Goal: Transaction & Acquisition: Purchase product/service

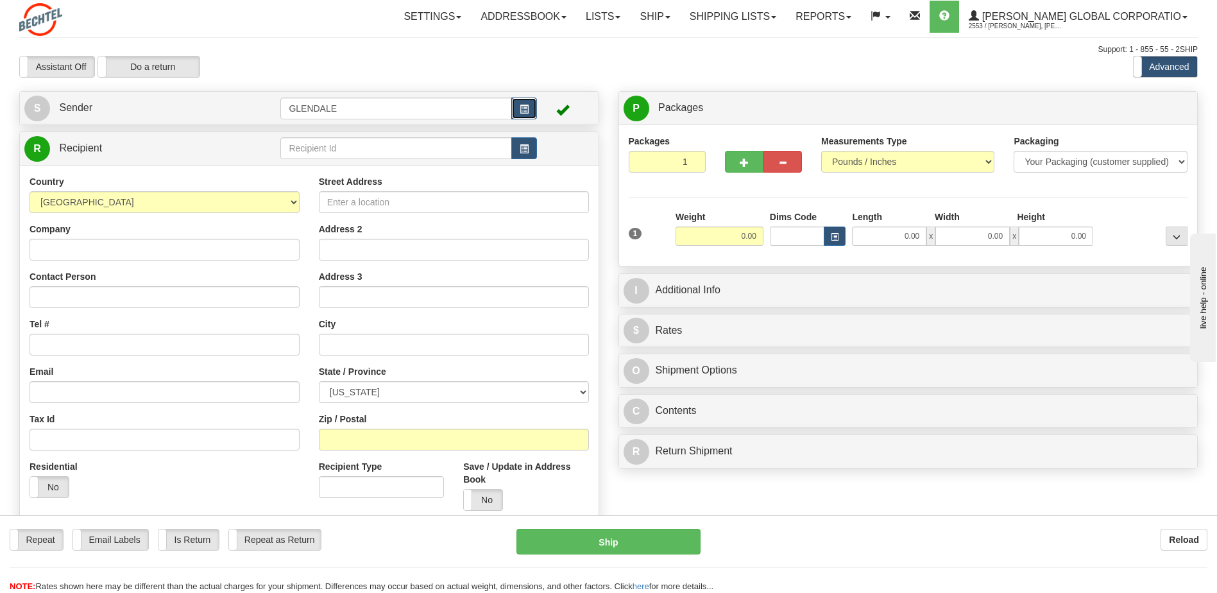
click at [532, 108] on button "button" at bounding box center [524, 109] width 26 height 22
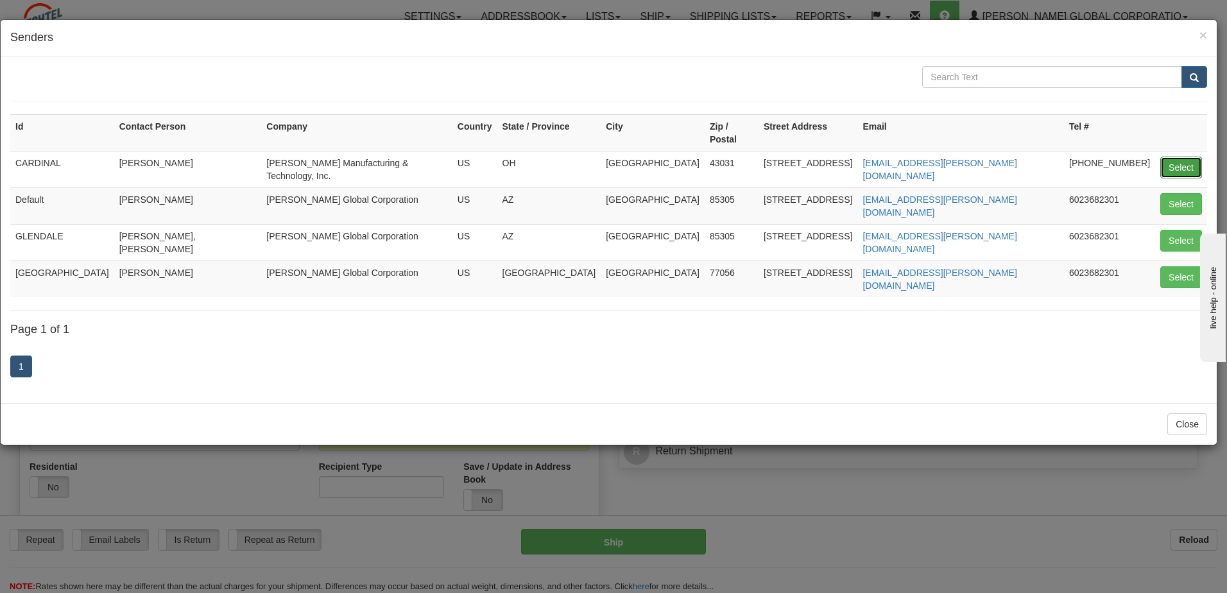
click at [1171, 157] on button "Select" at bounding box center [1181, 168] width 42 height 22
type input "CARDINAL"
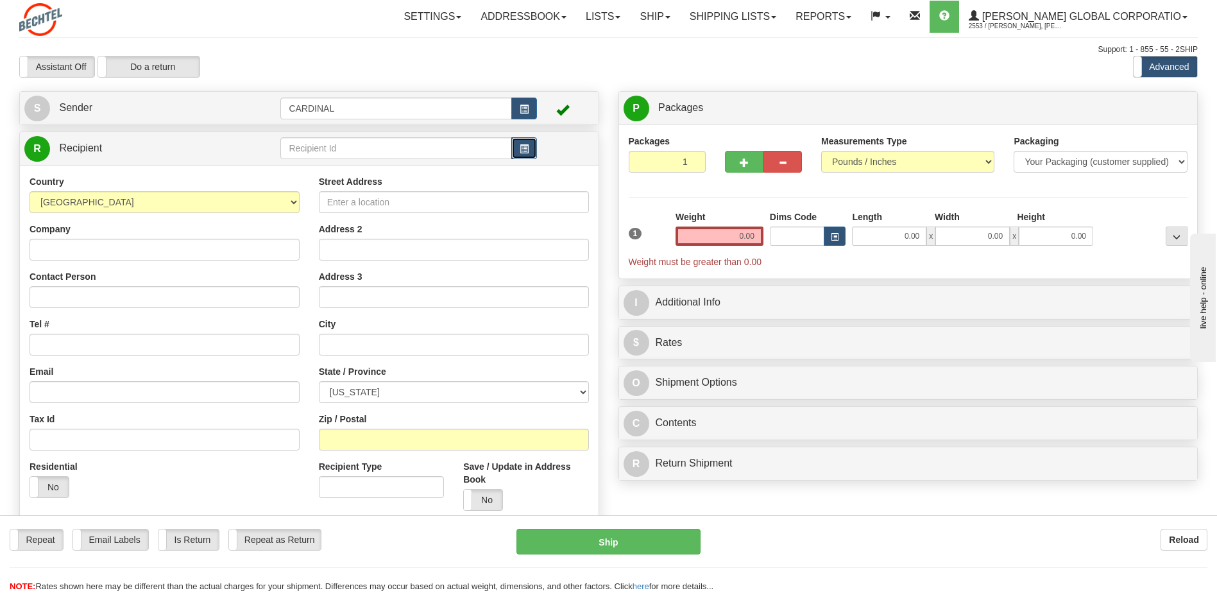
click at [525, 148] on span "button" at bounding box center [524, 149] width 9 height 8
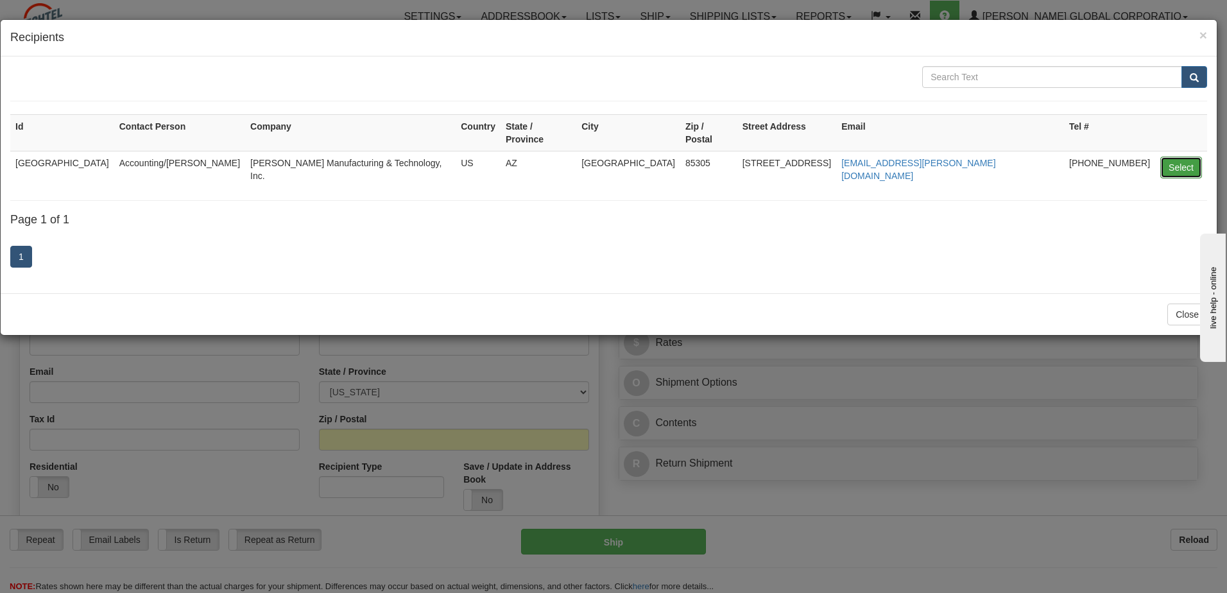
click at [1189, 157] on button "Select" at bounding box center [1181, 168] width 42 height 22
type input "[GEOGRAPHIC_DATA]"
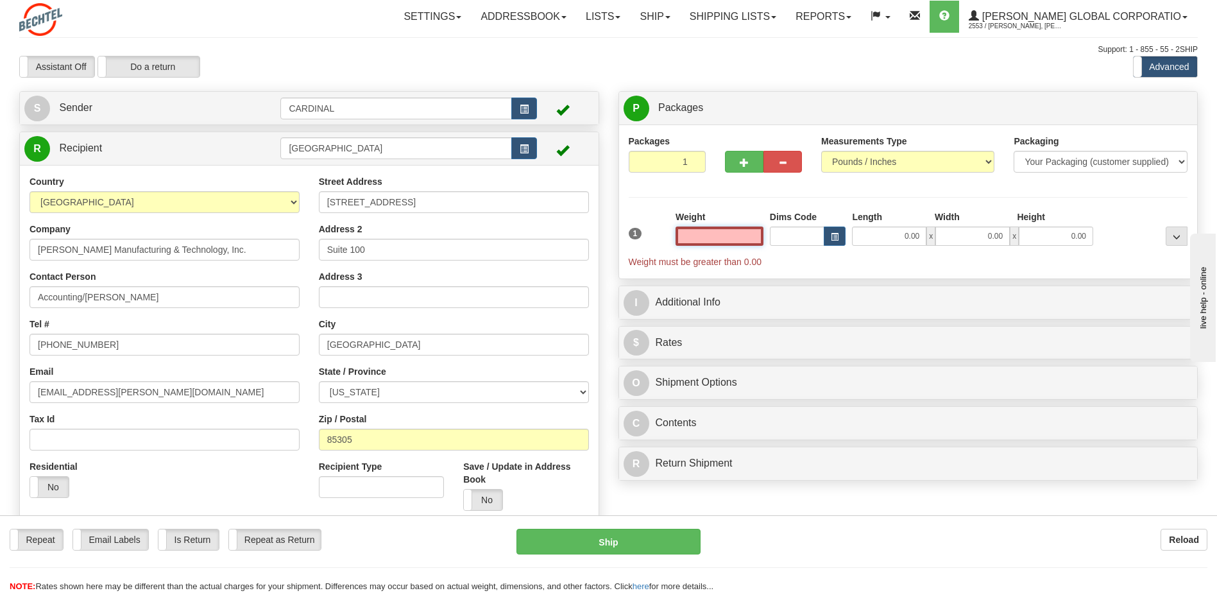
click at [753, 237] on input "text" at bounding box center [720, 235] width 88 height 19
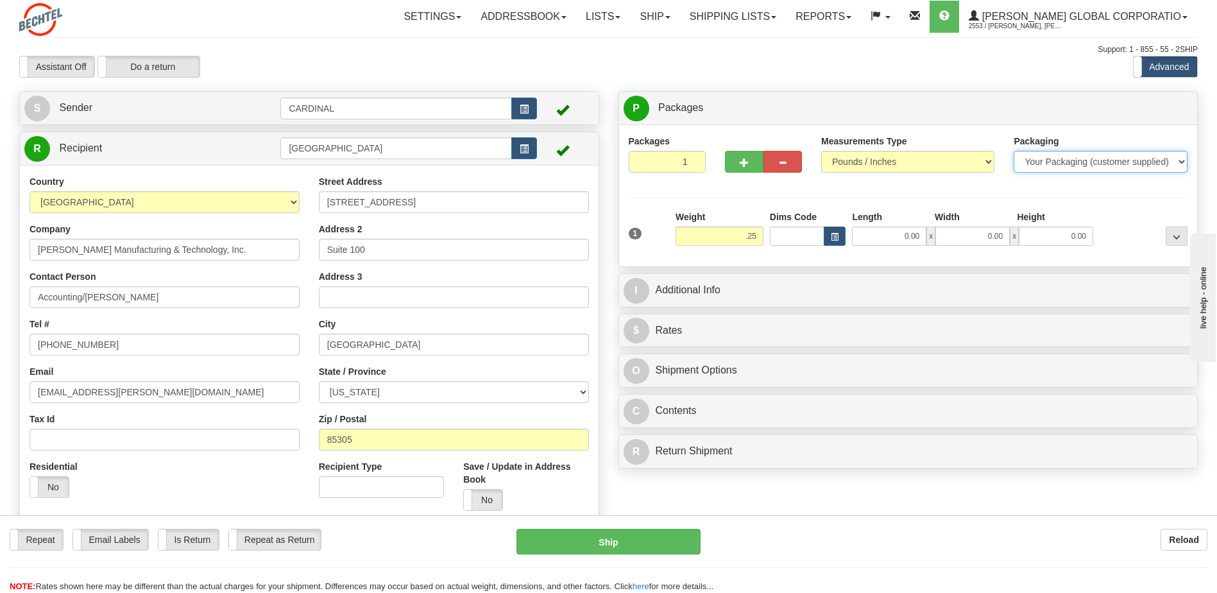
type input "0.25"
click at [1054, 162] on select "Your Packaging (customer supplied) Envelope (carrier supplied) Pack (carrier su…" at bounding box center [1100, 162] width 173 height 22
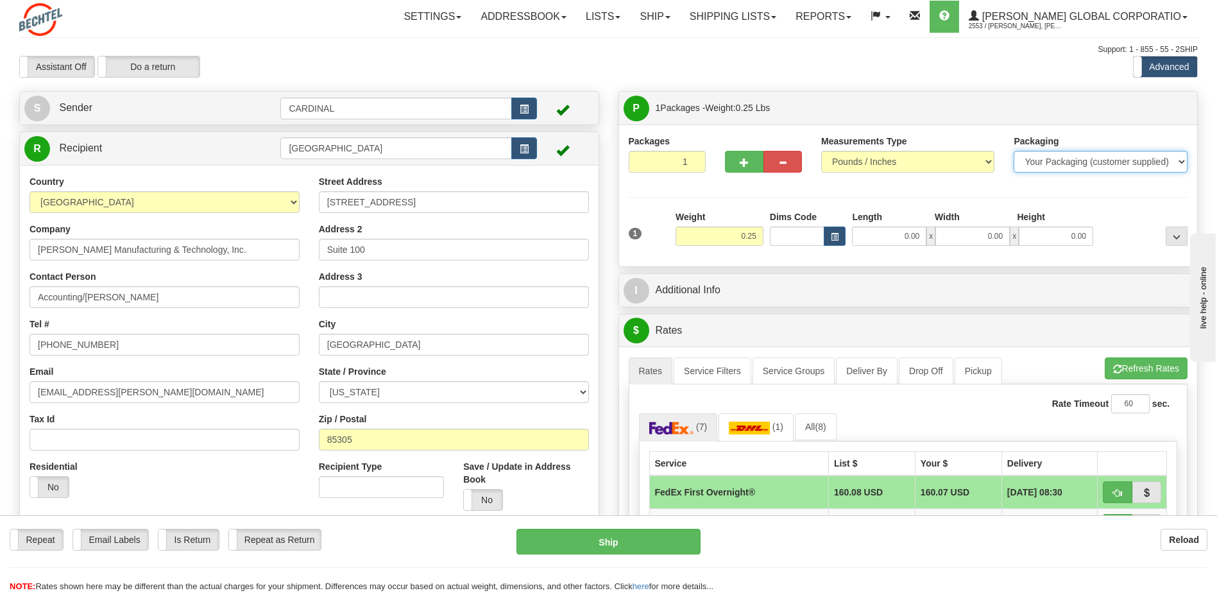
select select "2"
click at [1014, 151] on select "Your Packaging (customer supplied) Envelope (carrier supplied) Pack (carrier su…" at bounding box center [1100, 162] width 173 height 22
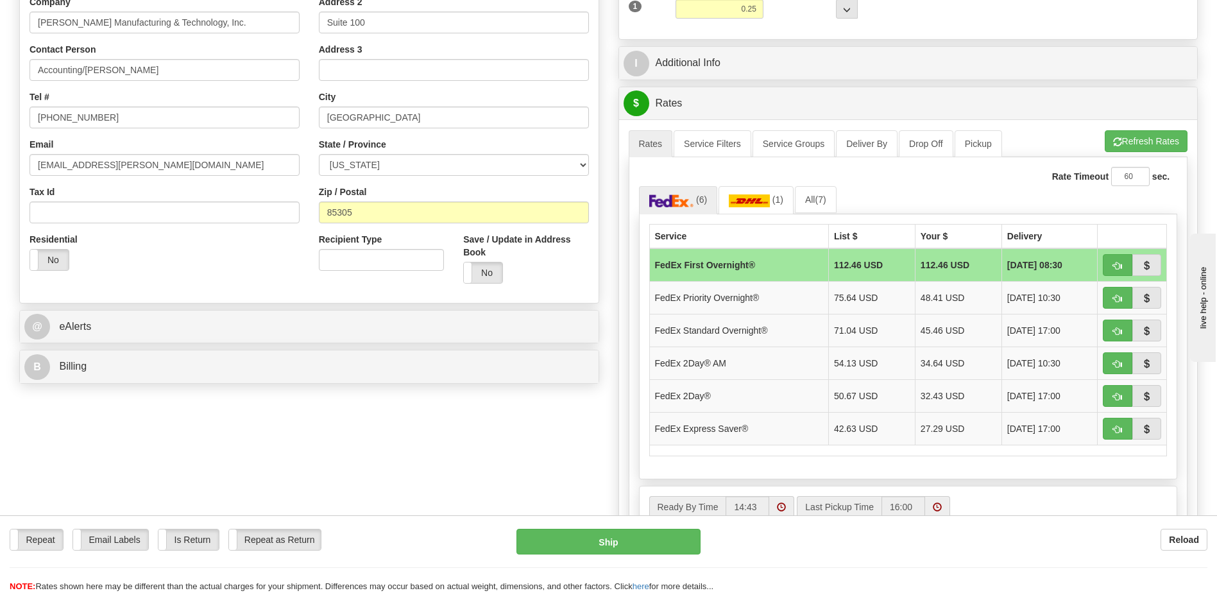
scroll to position [257, 0]
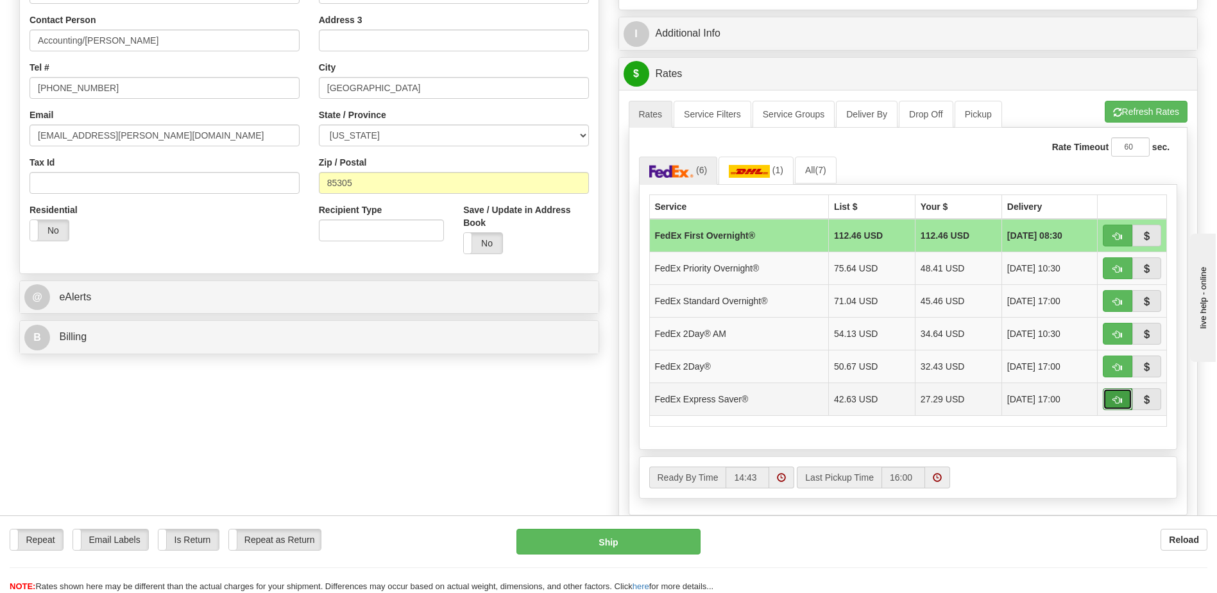
click at [1118, 402] on span "button" at bounding box center [1117, 400] width 9 height 8
type input "20"
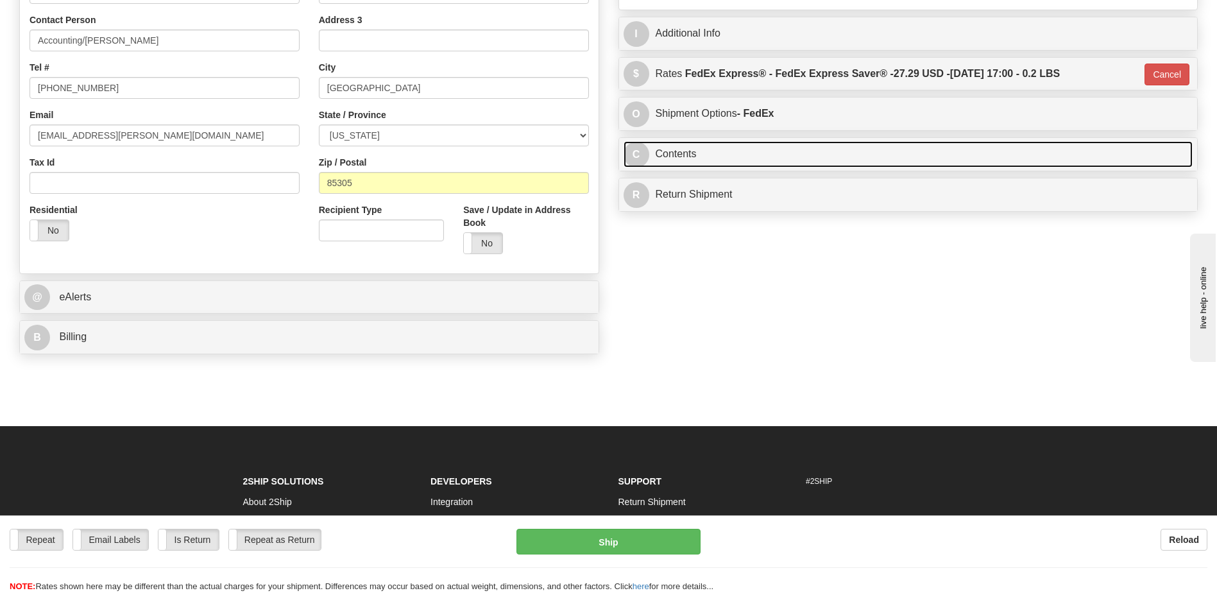
click at [659, 151] on link "C Contents" at bounding box center [909, 154] width 570 height 26
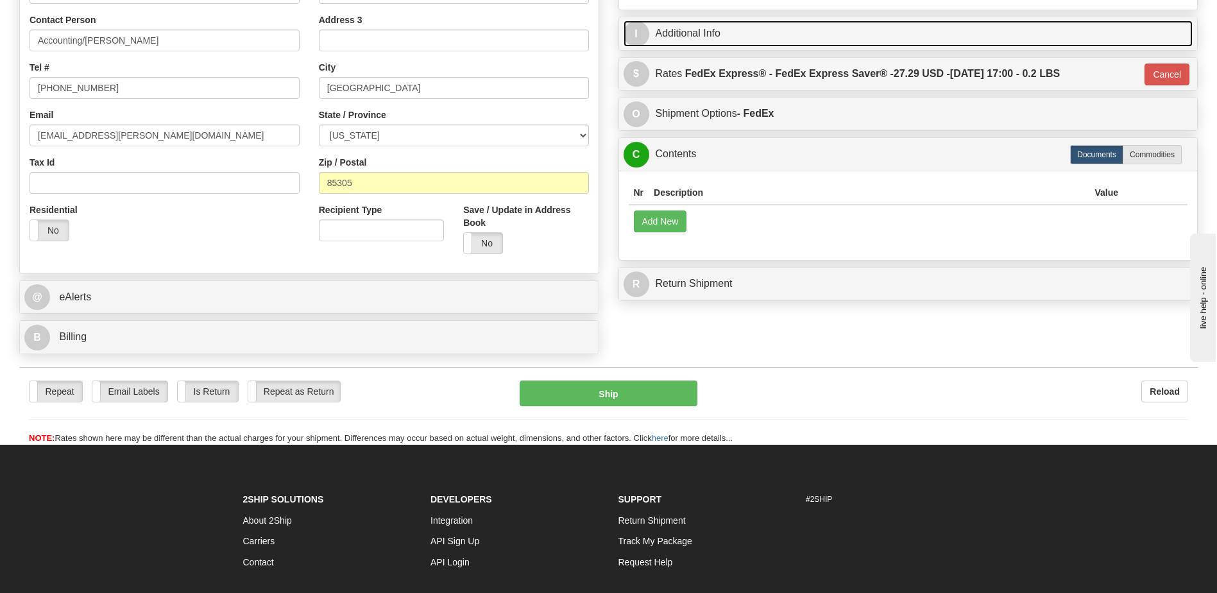
click at [670, 31] on link "I Additional Info" at bounding box center [909, 34] width 570 height 26
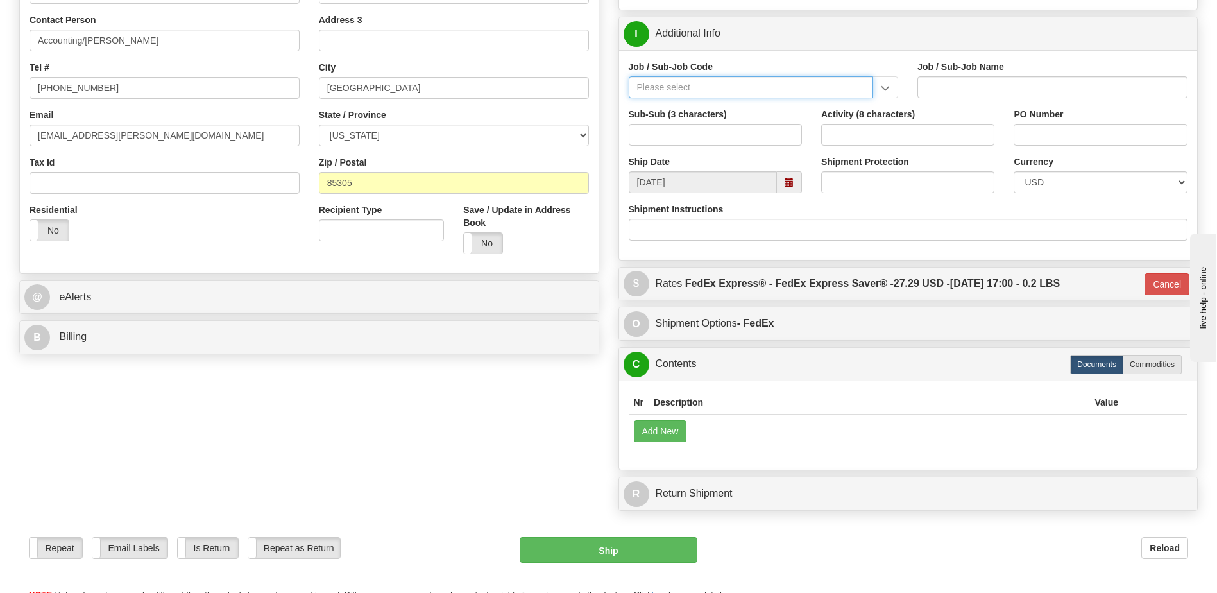
click at [693, 84] on input "Job / Sub-Job Code" at bounding box center [751, 87] width 245 height 22
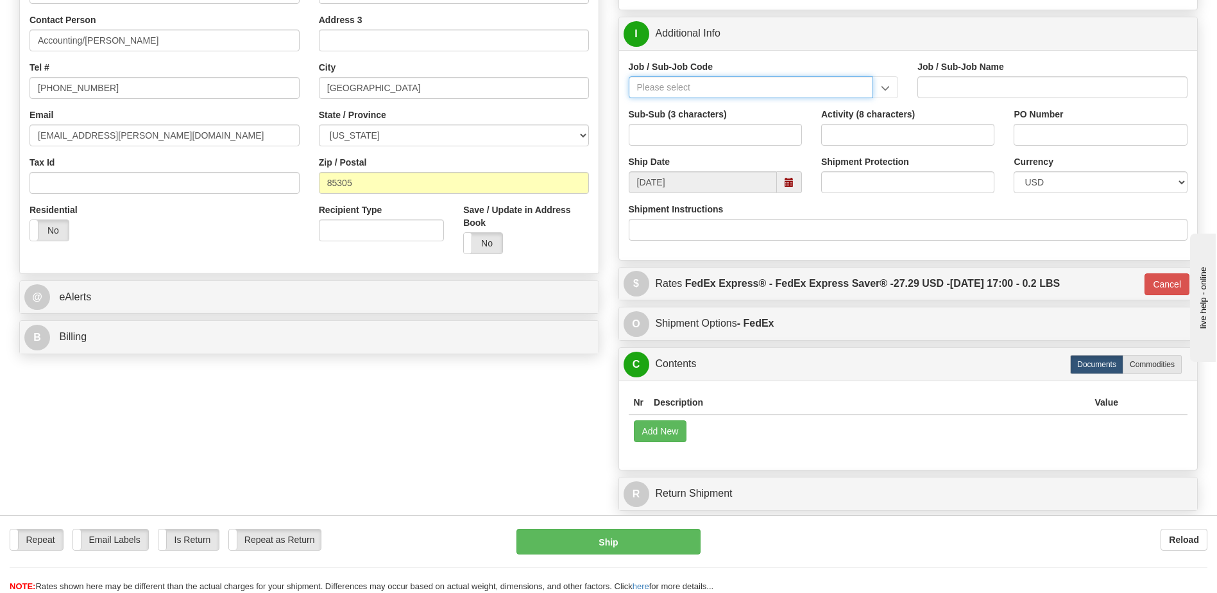
click at [815, 94] on input "Job / Sub-Job Code" at bounding box center [751, 87] width 245 height 22
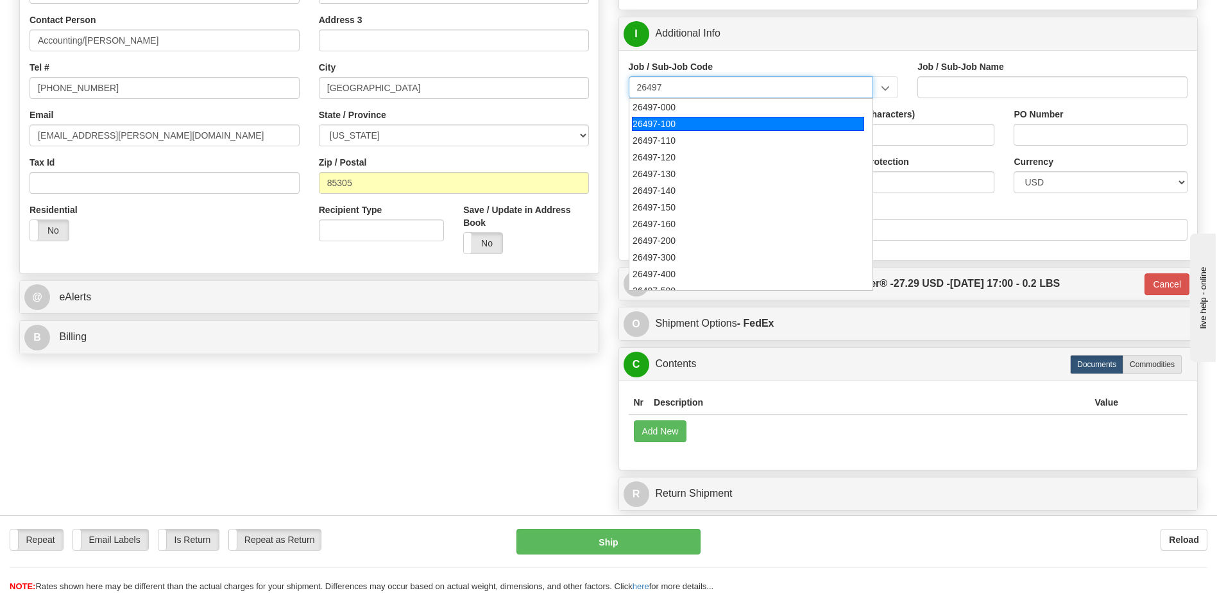
click at [717, 124] on div "26497-100" at bounding box center [748, 124] width 232 height 14
type input "26497-100"
type input "PROJECT CARDINAL SEMICONDUCTOR FAB - PHASE 1 - ND"
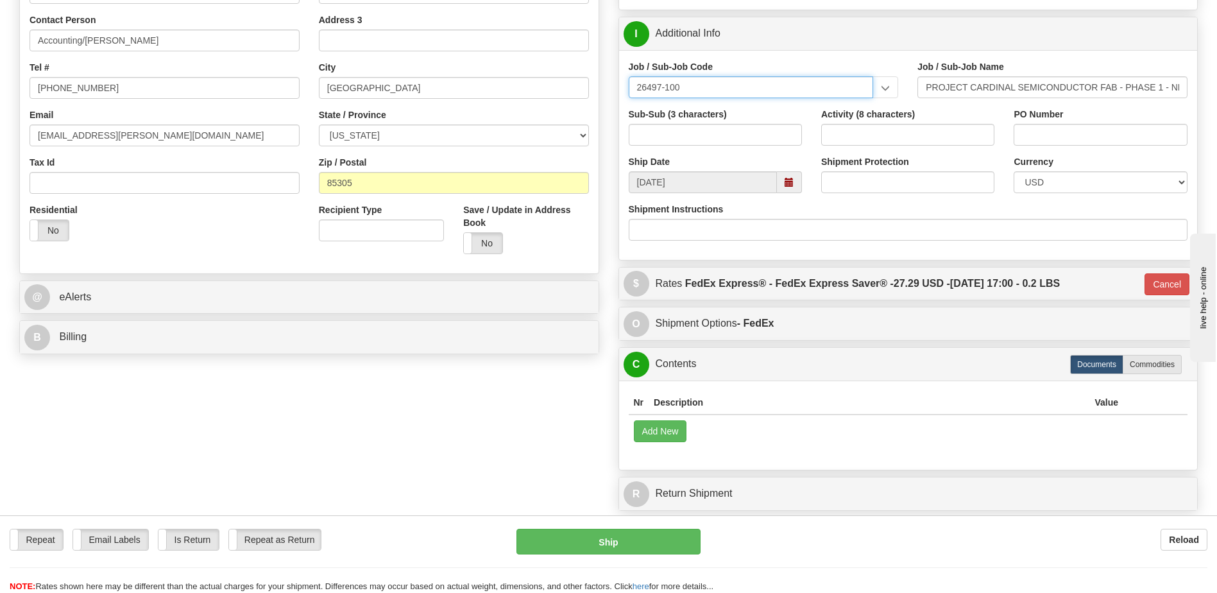
click at [838, 89] on input "26497-100" at bounding box center [751, 87] width 245 height 22
click at [837, 92] on input "26497-100" at bounding box center [751, 87] width 245 height 22
type input "26497-150"
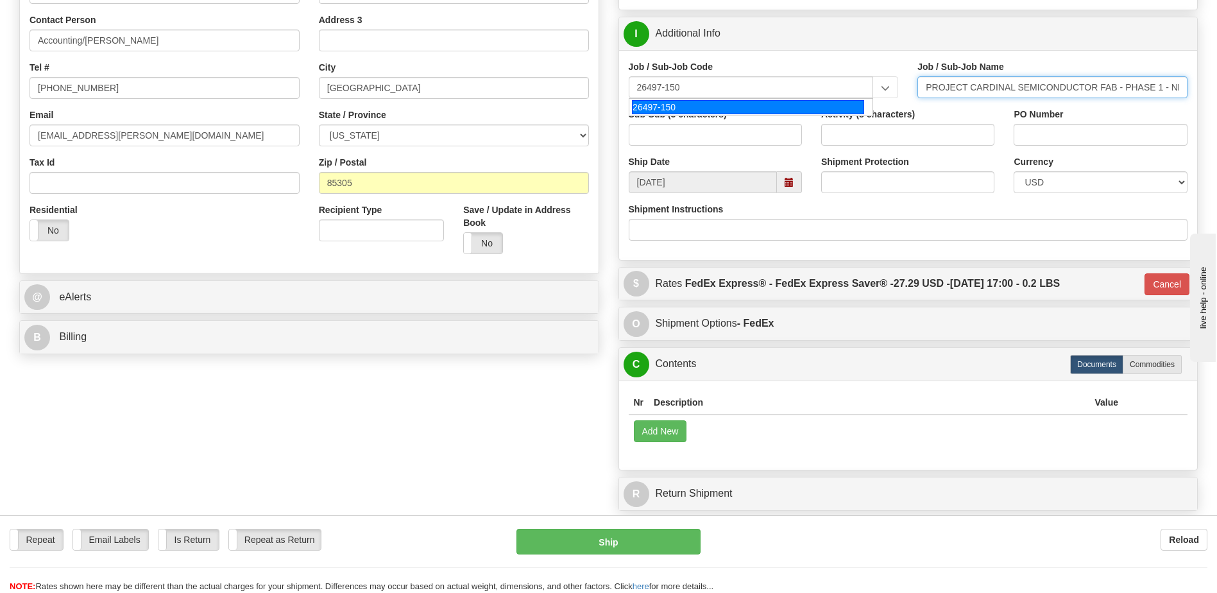
type input "PROJECT CARDINAL SEMICONDUCTOR FAB - PHASE 1 - FI"
click at [1152, 89] on input "PROJECT CARDINAL SEMICONDUCTOR FAB - PHASE 1 - FI" at bounding box center [1052, 87] width 270 height 22
drag, startPoint x: 1137, startPoint y: 89, endPoint x: 1184, endPoint y: 86, distance: 47.6
click at [1197, 87] on div "I Additional Info Job / Sub-Job Code 26497-150 26497-150 Job / Sub-Job Name PRO…" at bounding box center [908, 139] width 580 height 244
click at [1035, 81] on input "PROJECT CARDINAL SEMICONDUCTOR FAB - PHASE 1 - FI" at bounding box center [1052, 87] width 270 height 22
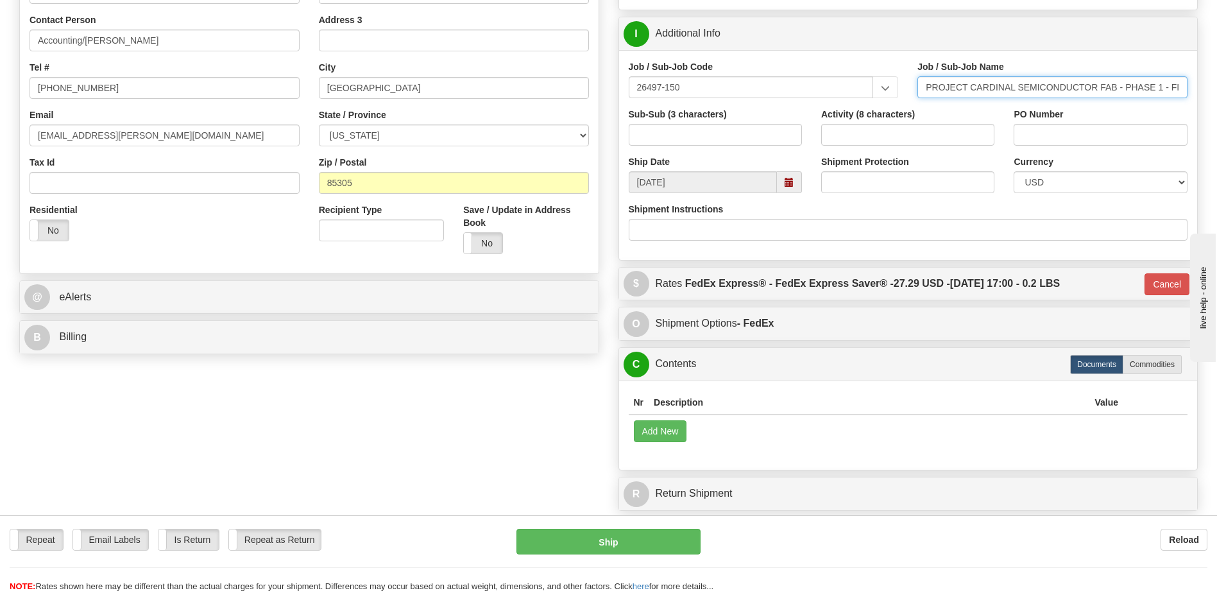
click at [1035, 81] on input "PROJECT CARDINAL SEMICONDUCTOR FAB - PHASE 1 - FI" at bounding box center [1052, 87] width 270 height 22
click at [801, 90] on input "26497-150" at bounding box center [751, 87] width 245 height 22
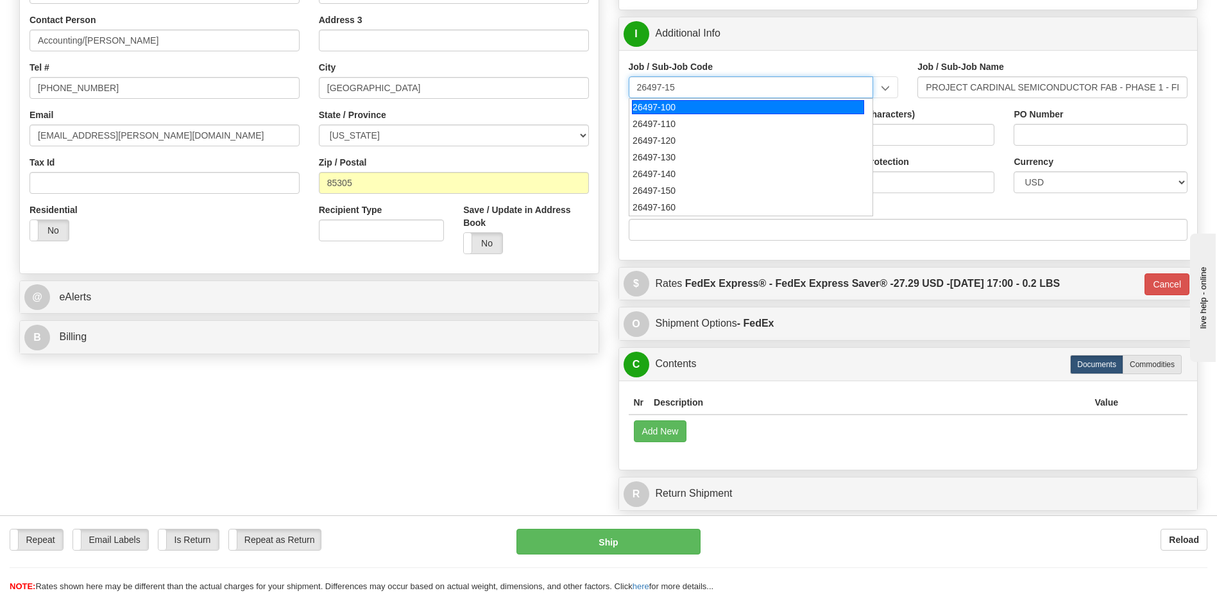
type input "26497-150"
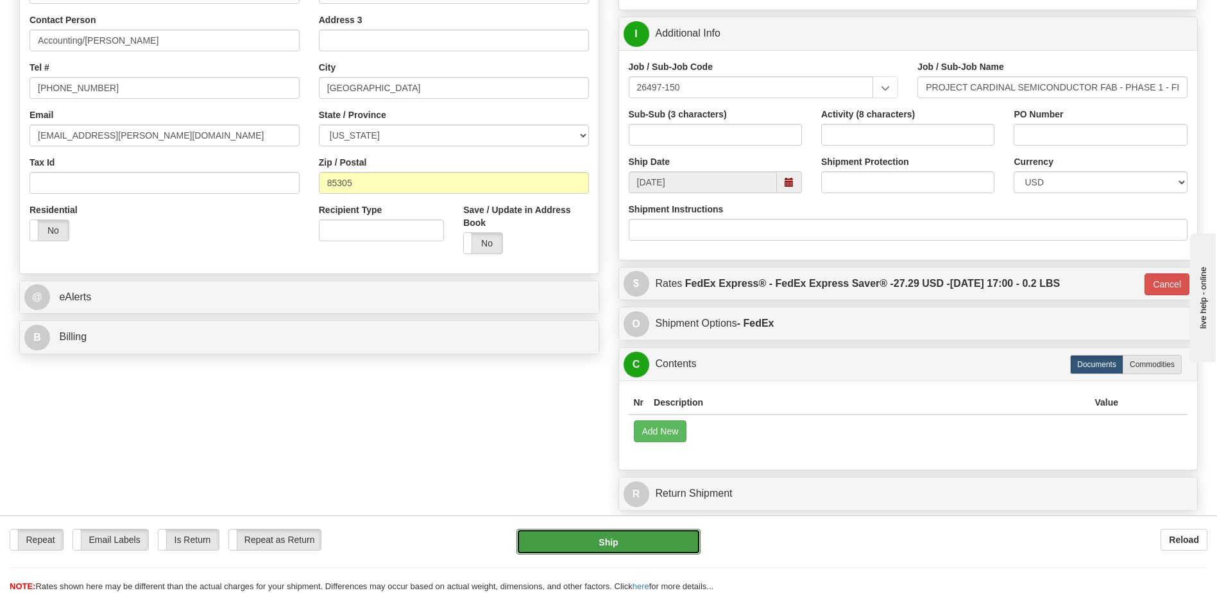
click at [591, 540] on button "Ship" at bounding box center [607, 542] width 183 height 26
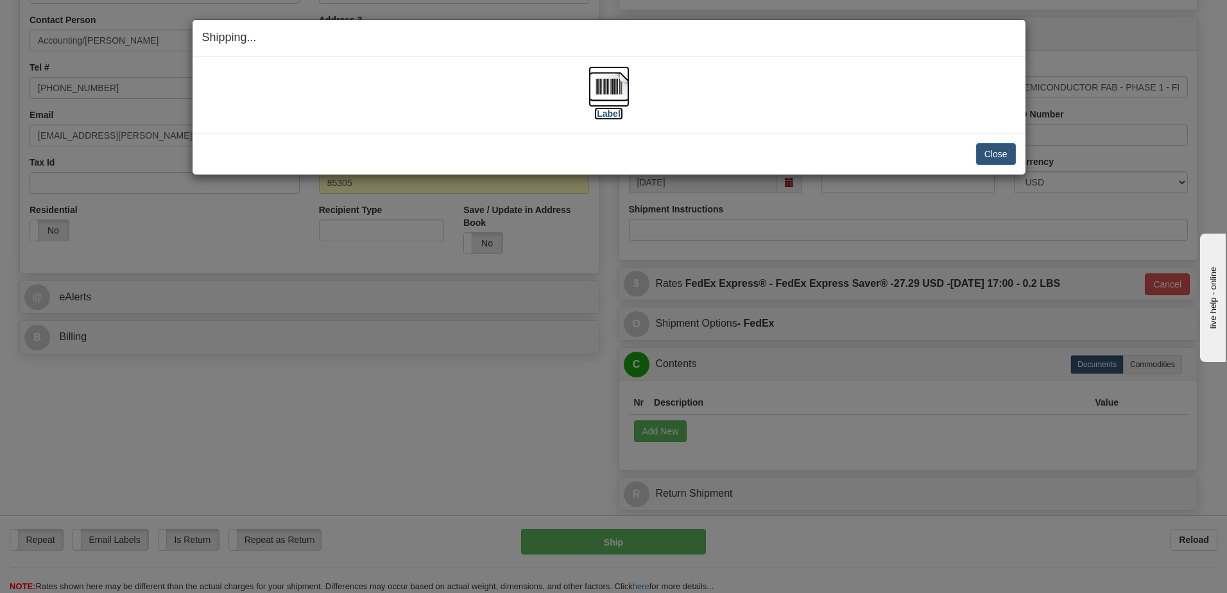
click at [604, 83] on img at bounding box center [608, 86] width 41 height 41
